Goal: Check status: Check status

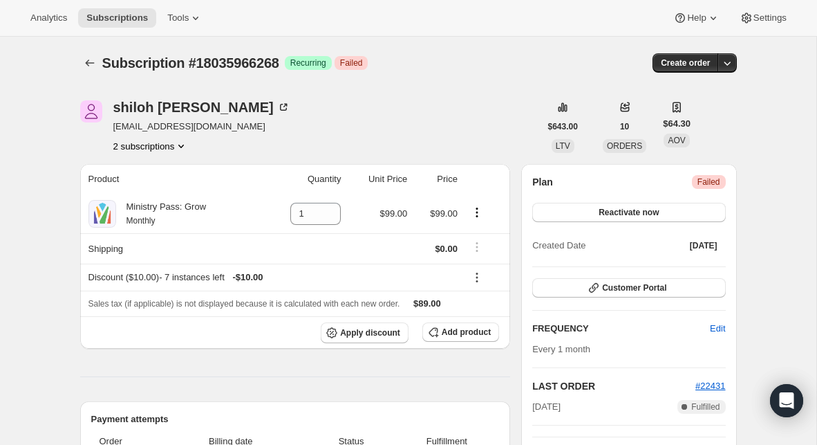
scroll to position [236, 0]
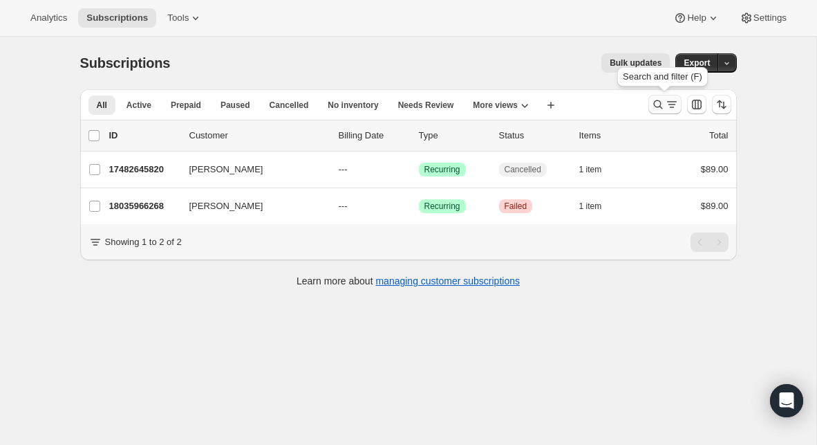
click at [664, 107] on icon "Search and filter results" at bounding box center [658, 105] width 14 height 14
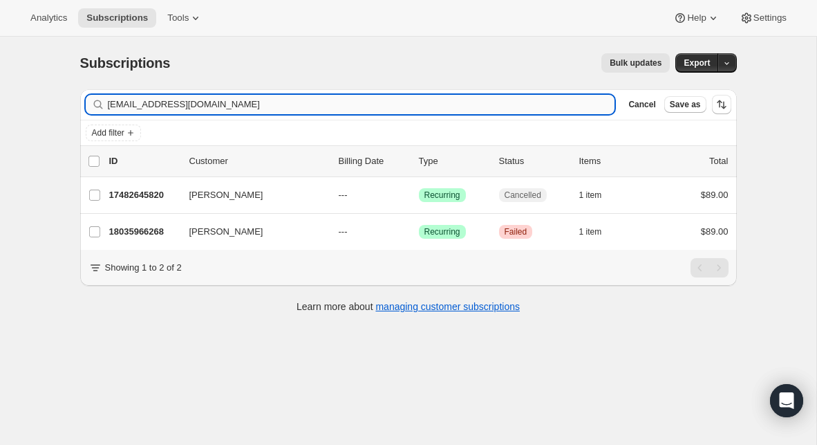
click at [281, 106] on input "[EMAIL_ADDRESS][DOMAIN_NAME]" at bounding box center [362, 104] width 508 height 19
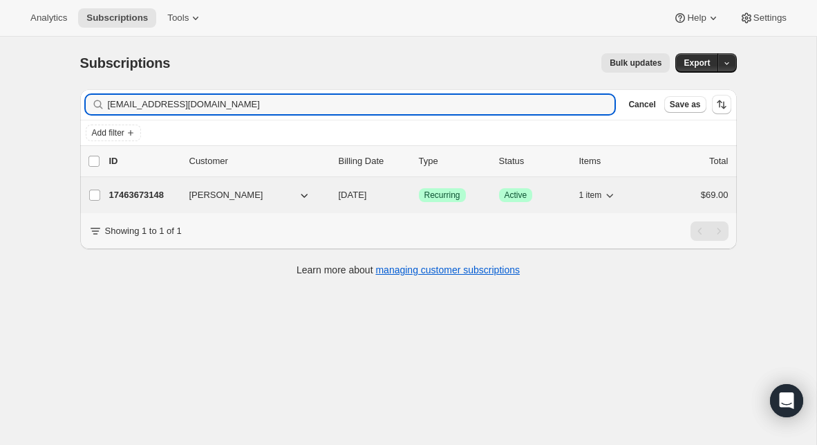
type input "[EMAIL_ADDRESS][DOMAIN_NAME]"
click at [183, 196] on div "17463673148 [PERSON_NAME] [DATE] Success Recurring Success Active 1 item $69.00" at bounding box center [419, 194] width 620 height 19
